Goal: Task Accomplishment & Management: Use online tool/utility

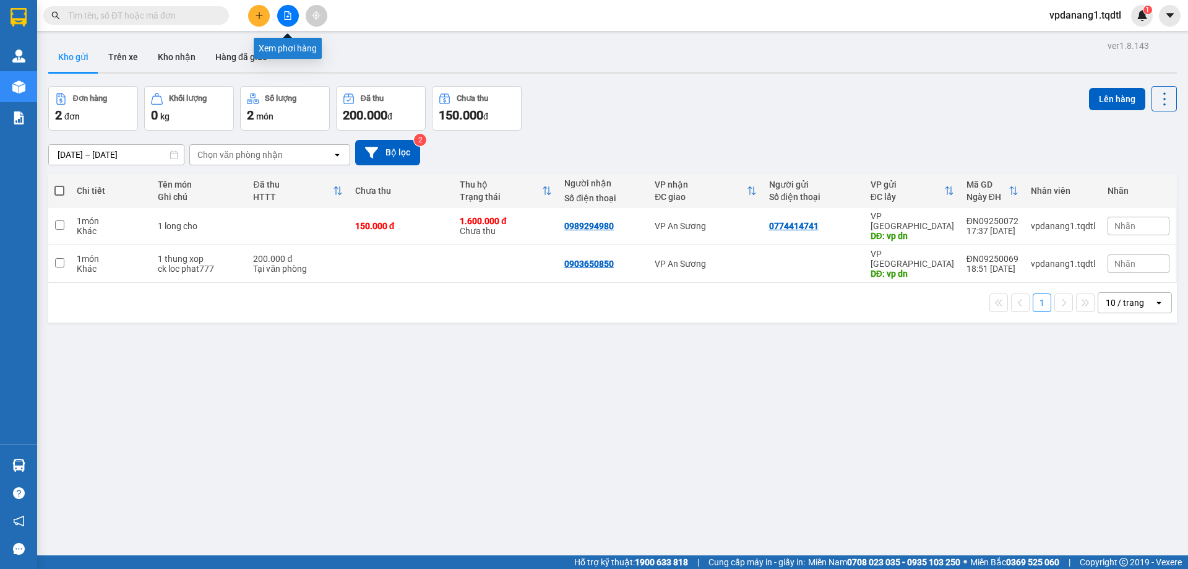
click at [291, 18] on icon "file-add" at bounding box center [288, 15] width 7 height 9
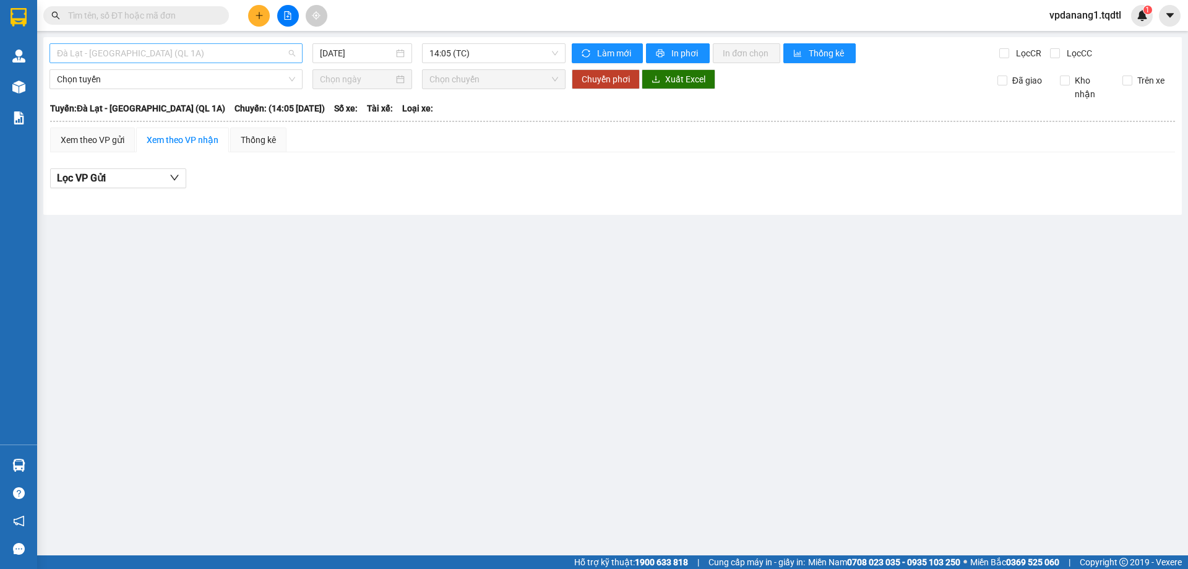
click at [157, 45] on span "Đà Lạt - [GEOGRAPHIC_DATA] (QL 1A)" at bounding box center [176, 53] width 238 height 19
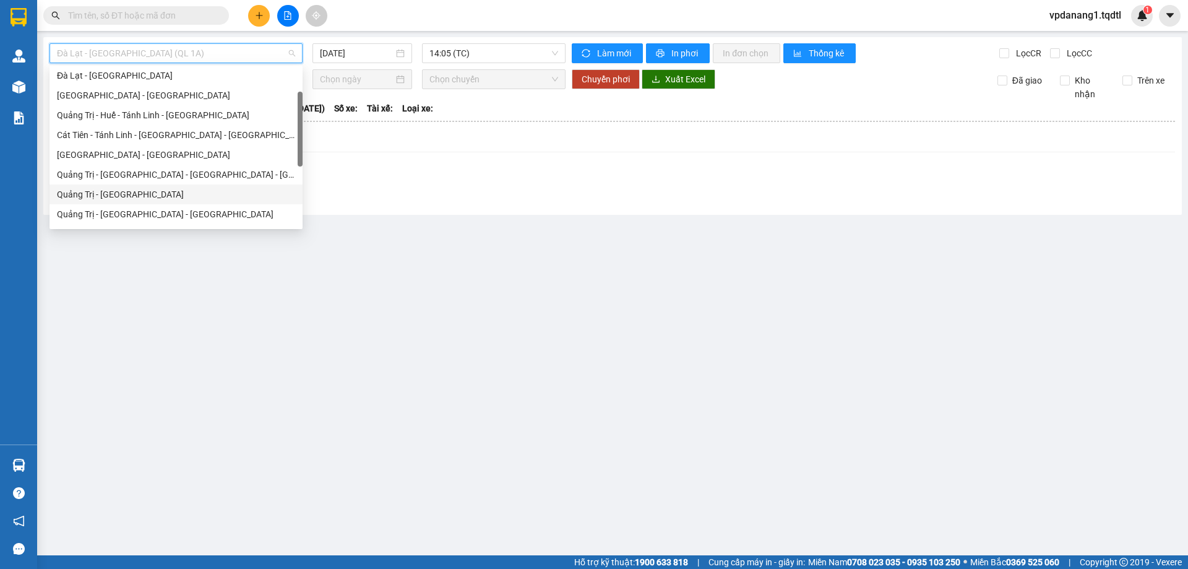
scroll to position [186, 0]
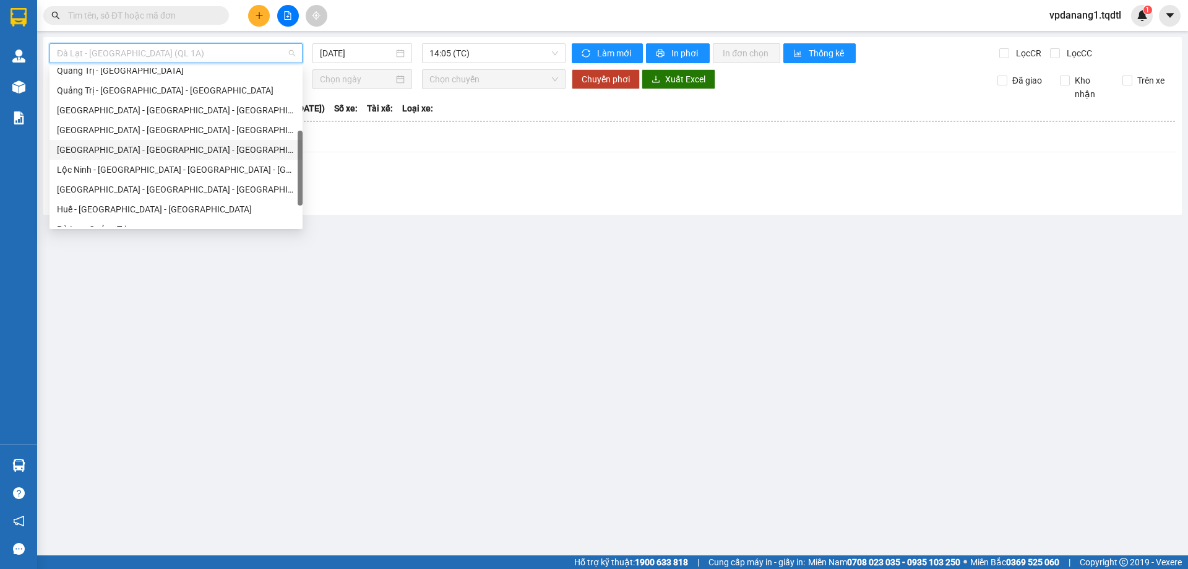
click at [187, 159] on div "[GEOGRAPHIC_DATA] - [GEOGRAPHIC_DATA] - [GEOGRAPHIC_DATA] - [GEOGRAPHIC_DATA]" at bounding box center [176, 150] width 253 height 20
type input "[DATE]"
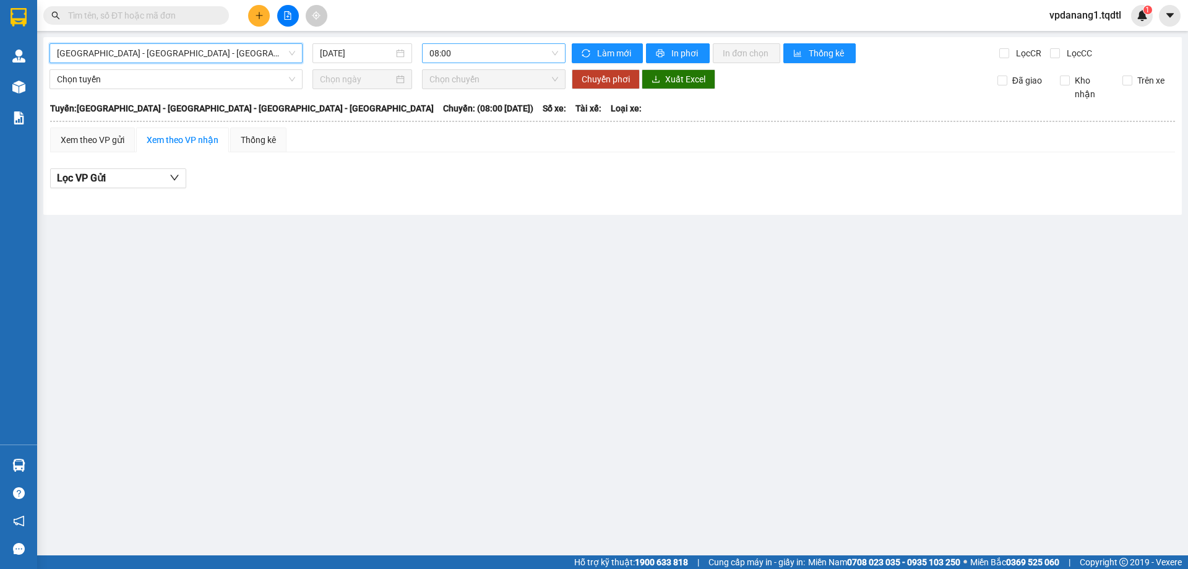
click at [429, 58] on div "08:00" at bounding box center [494, 53] width 144 height 20
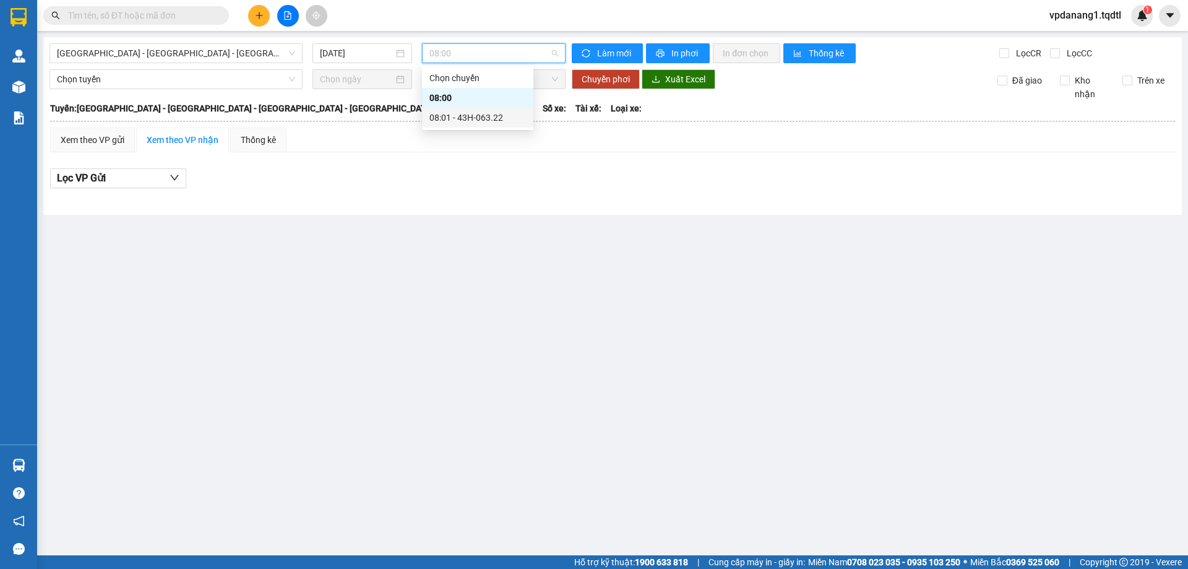
click at [462, 122] on div "08:01 - 43H-063.22" at bounding box center [478, 118] width 97 height 14
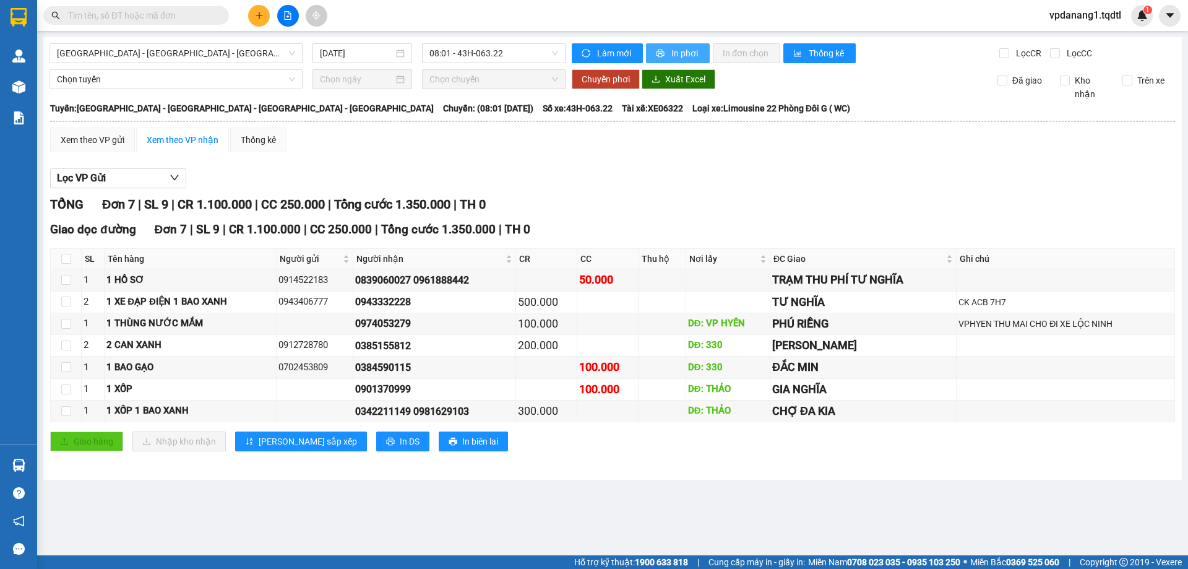
click at [665, 51] on span "printer" at bounding box center [661, 54] width 11 height 10
drag, startPoint x: 168, startPoint y: 46, endPoint x: 171, endPoint y: 53, distance: 6.7
click at [168, 48] on span "[GEOGRAPHIC_DATA] - [GEOGRAPHIC_DATA] - [GEOGRAPHIC_DATA] - [GEOGRAPHIC_DATA]" at bounding box center [176, 53] width 238 height 19
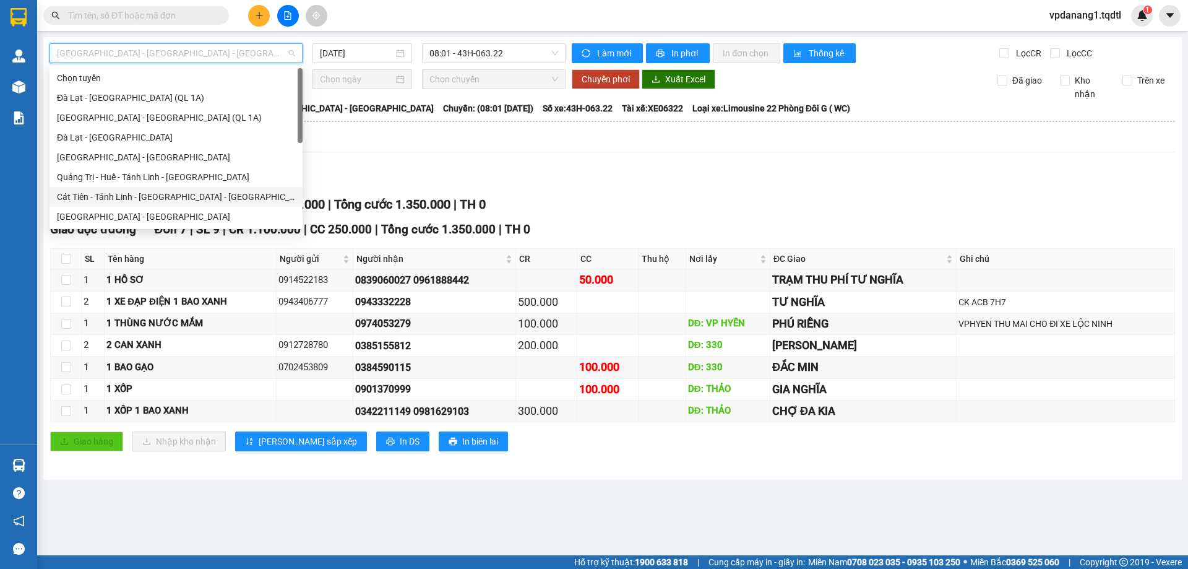
scroll to position [62, 0]
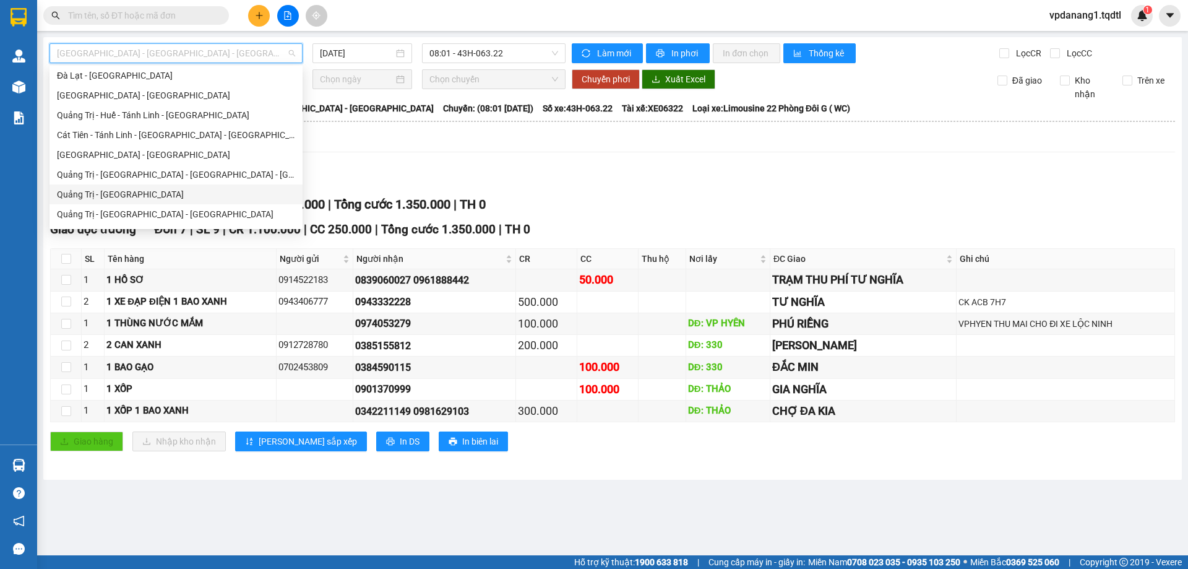
click at [183, 189] on div "Quảng Trị - [GEOGRAPHIC_DATA]" at bounding box center [176, 195] width 238 height 14
type input "[DATE]"
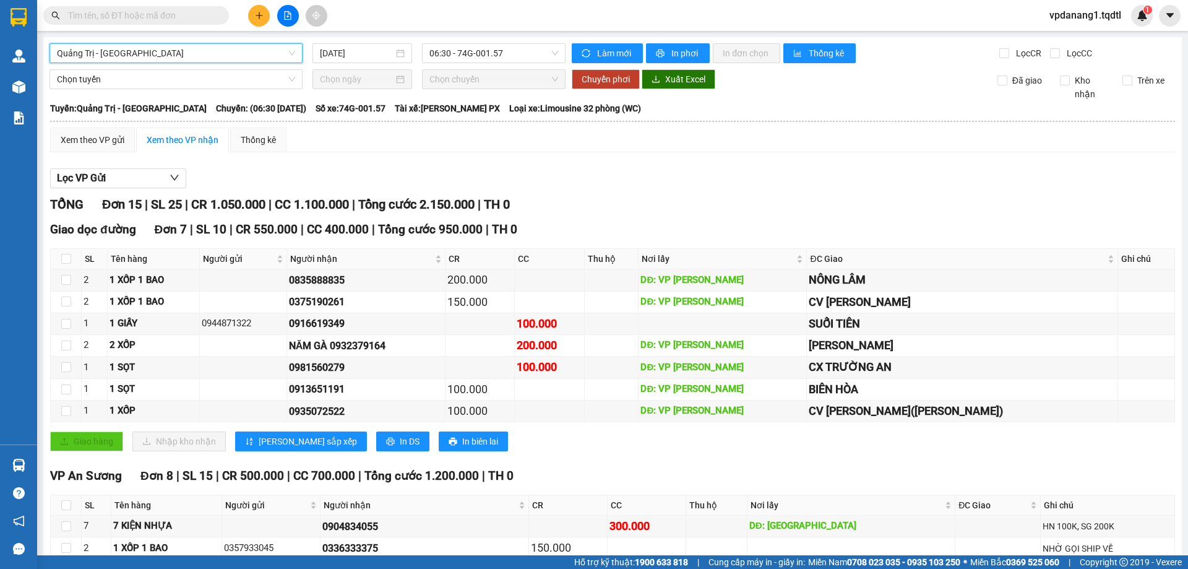
click at [168, 53] on span "Quảng Trị - [GEOGRAPHIC_DATA]" at bounding box center [176, 53] width 238 height 19
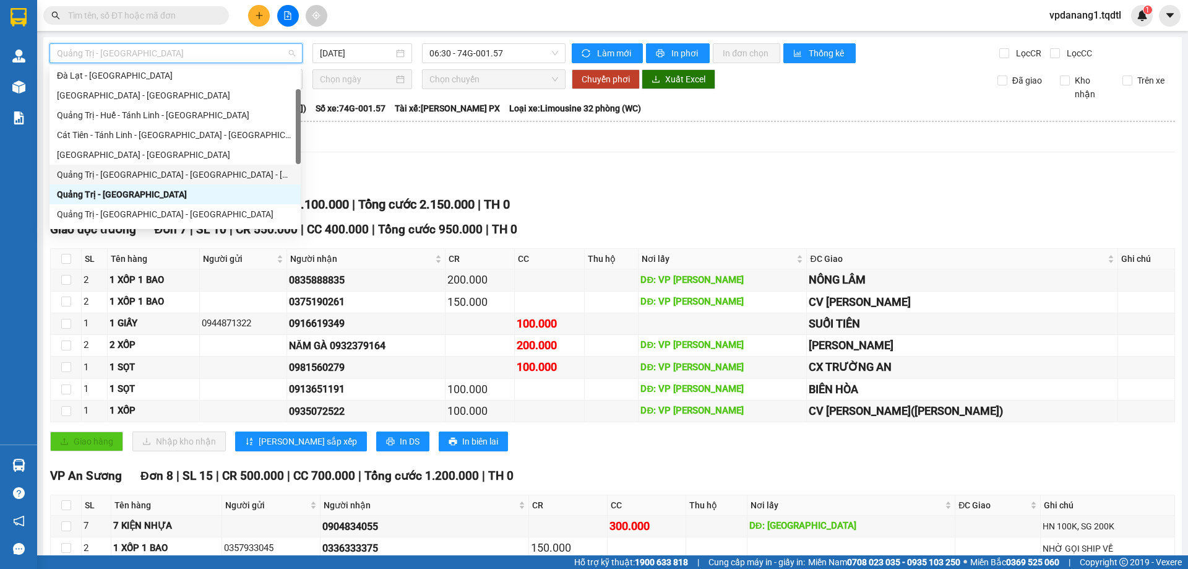
click at [177, 168] on div "Quảng Trị - [GEOGRAPHIC_DATA] - [GEOGRAPHIC_DATA] - [GEOGRAPHIC_DATA]" at bounding box center [175, 175] width 236 height 14
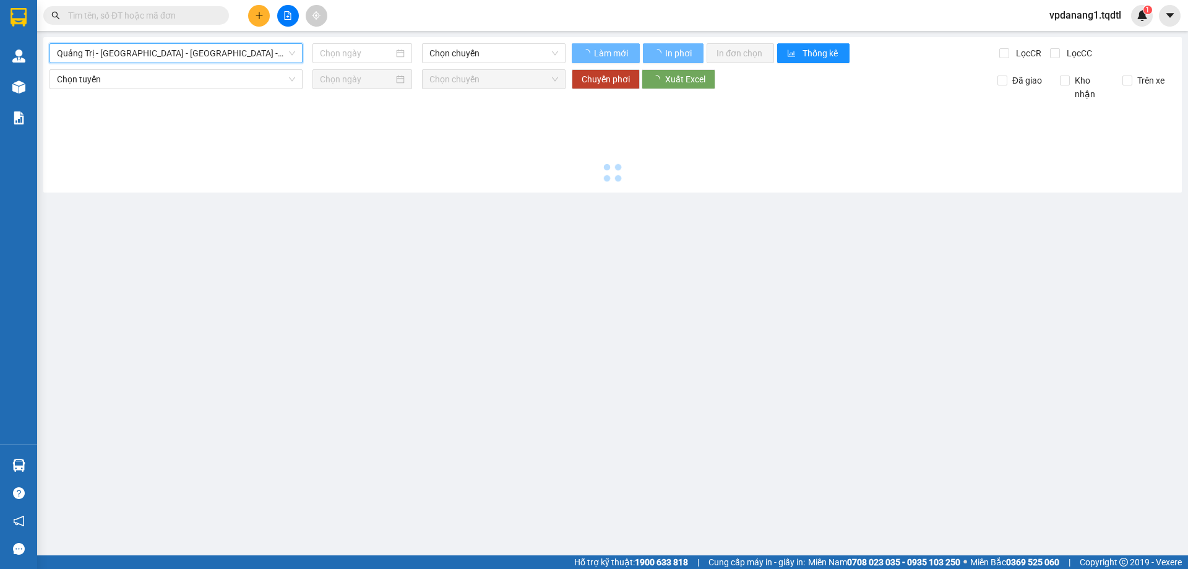
type input "[DATE]"
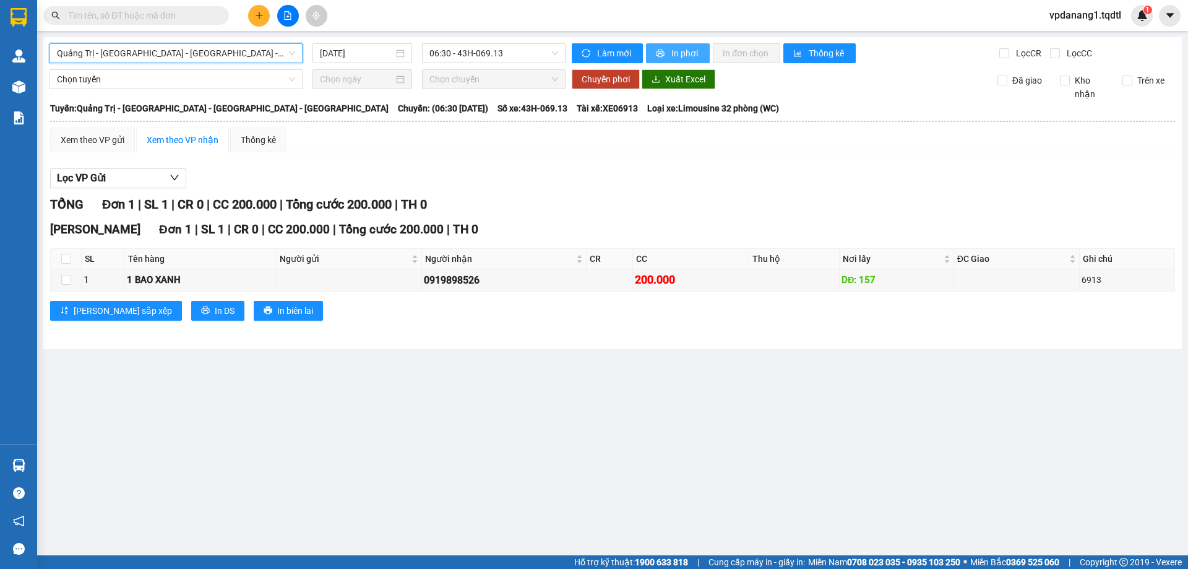
click at [678, 54] on span "In phơi" at bounding box center [686, 53] width 28 height 14
